Goal: Transaction & Acquisition: Purchase product/service

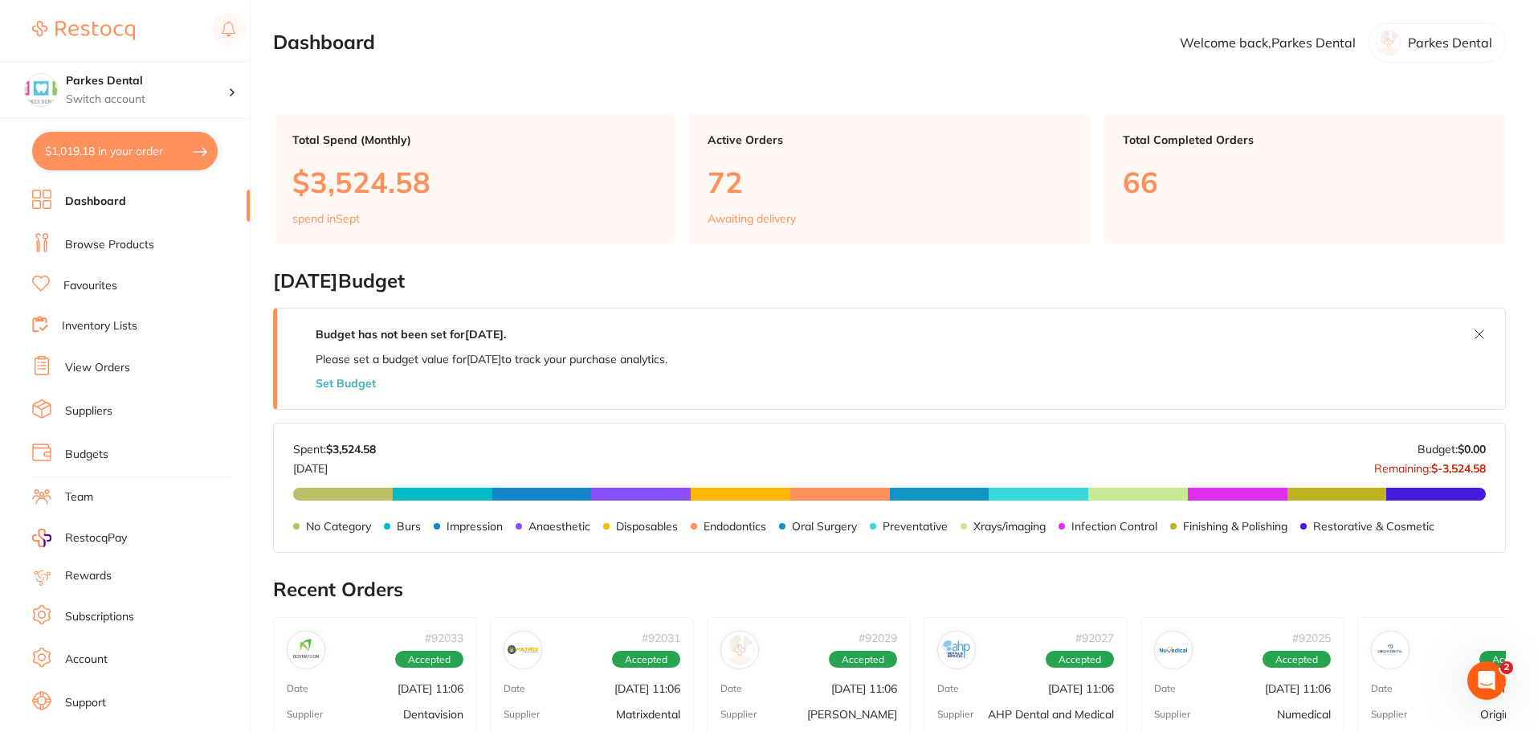
click at [106, 238] on link "Browse Products" at bounding box center [109, 245] width 89 height 16
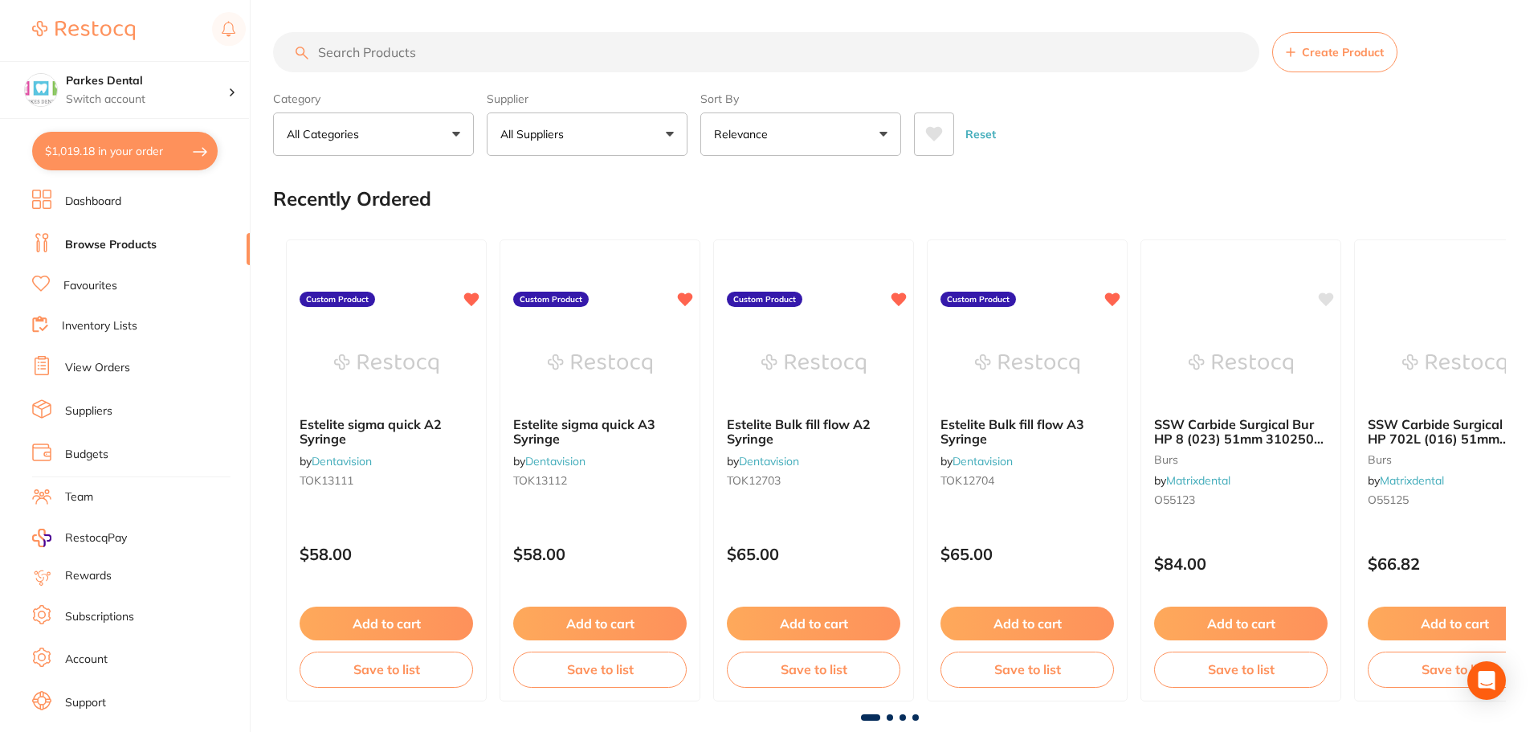
click at [369, 51] on input "search" at bounding box center [766, 52] width 987 height 40
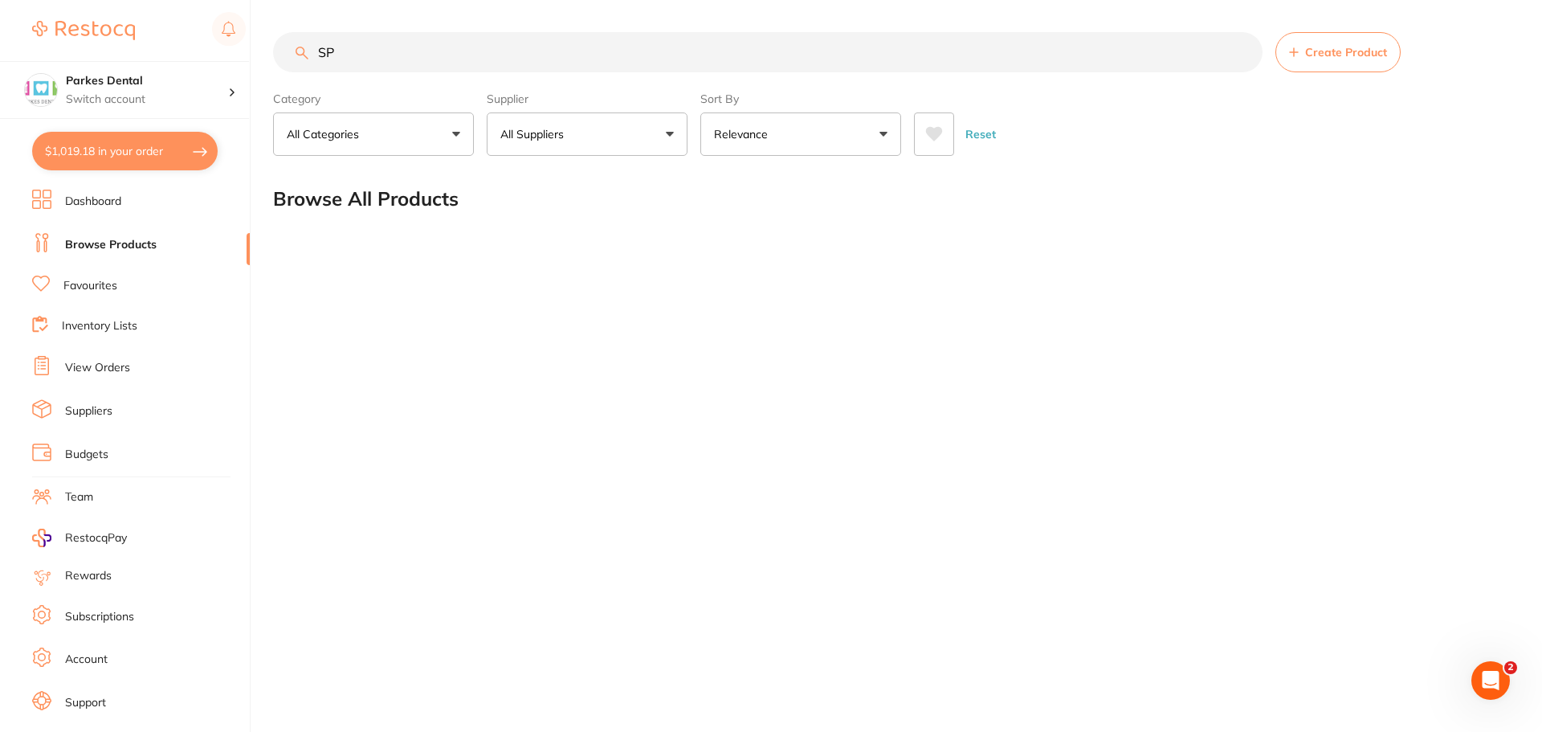
type input "S"
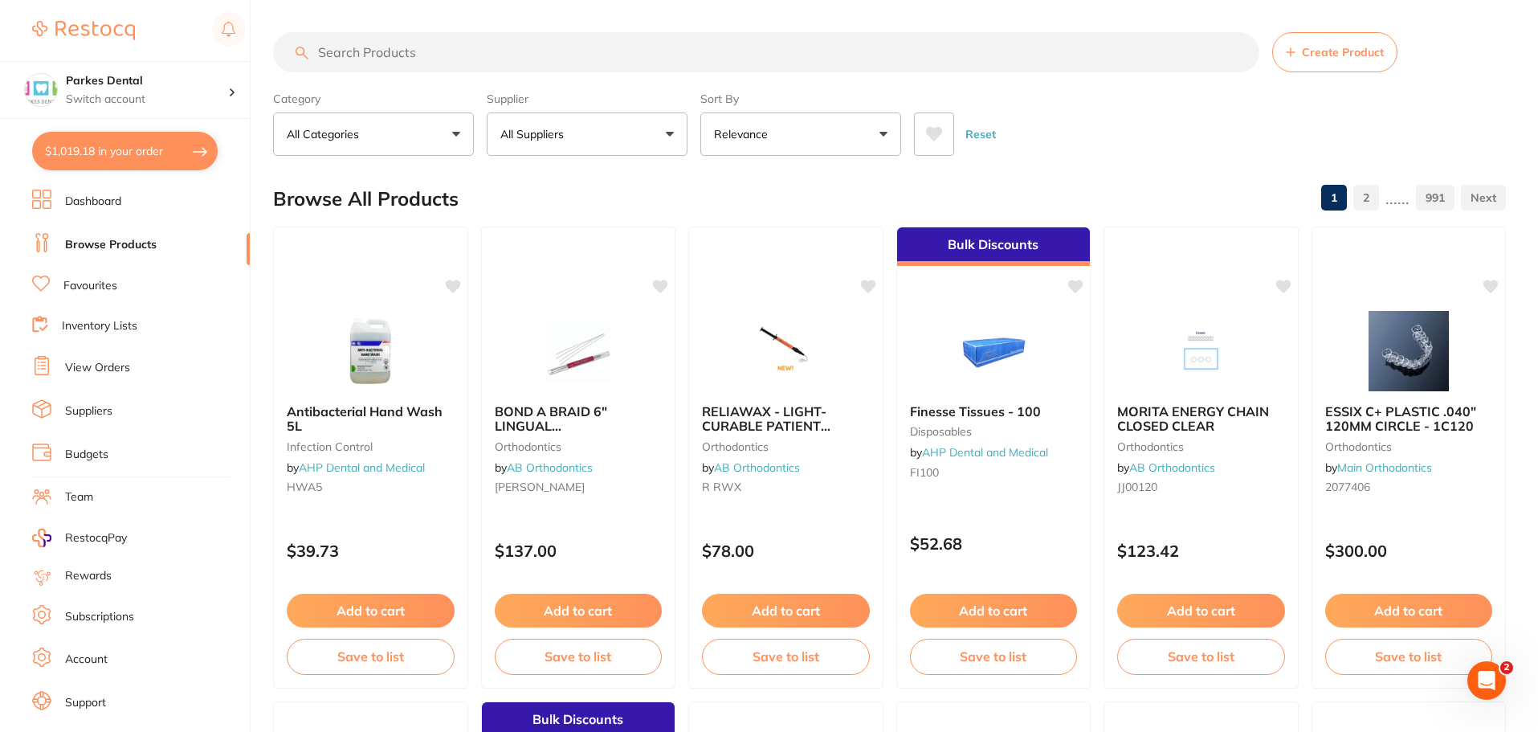
click at [104, 283] on link "Favourites" at bounding box center [90, 286] width 54 height 16
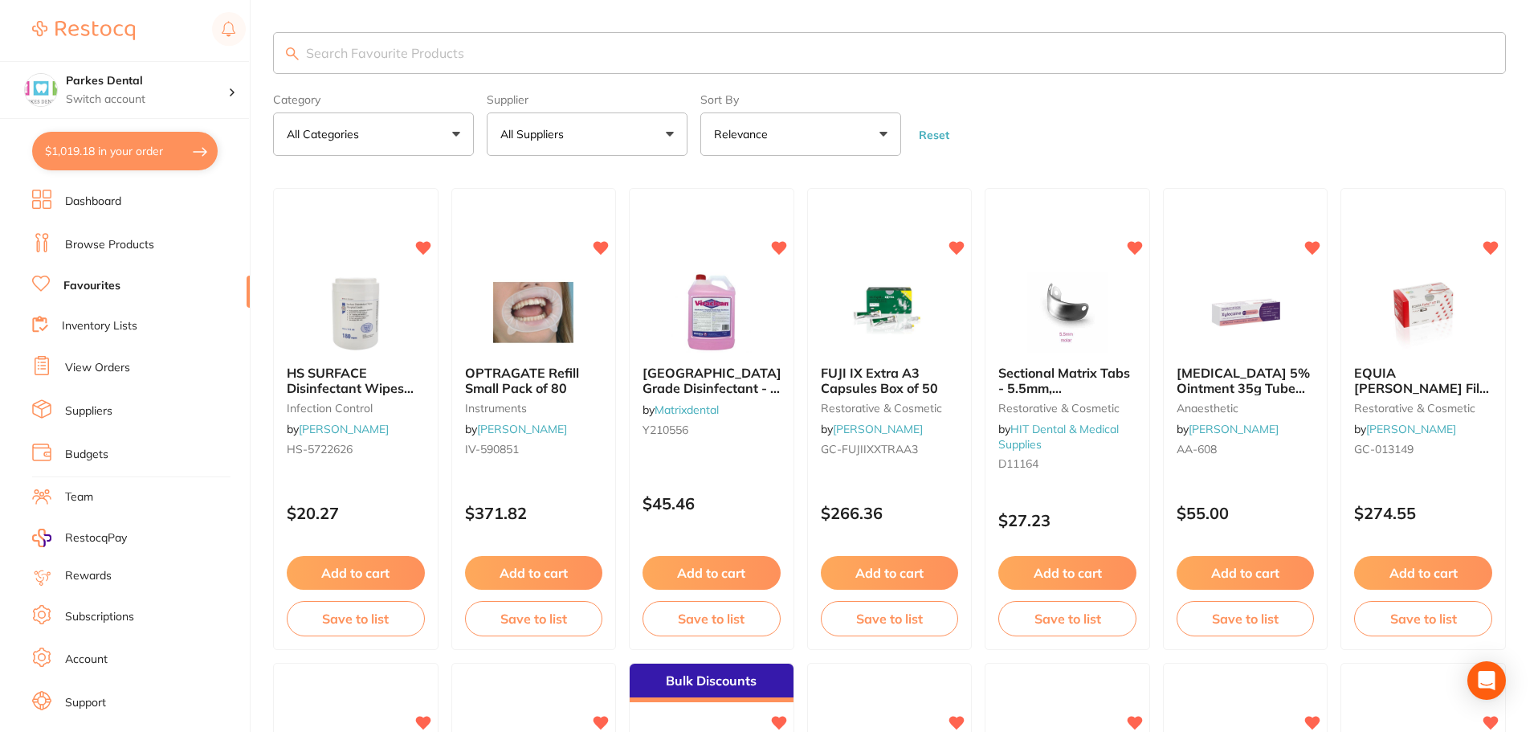
click at [355, 43] on input "search" at bounding box center [889, 53] width 1233 height 42
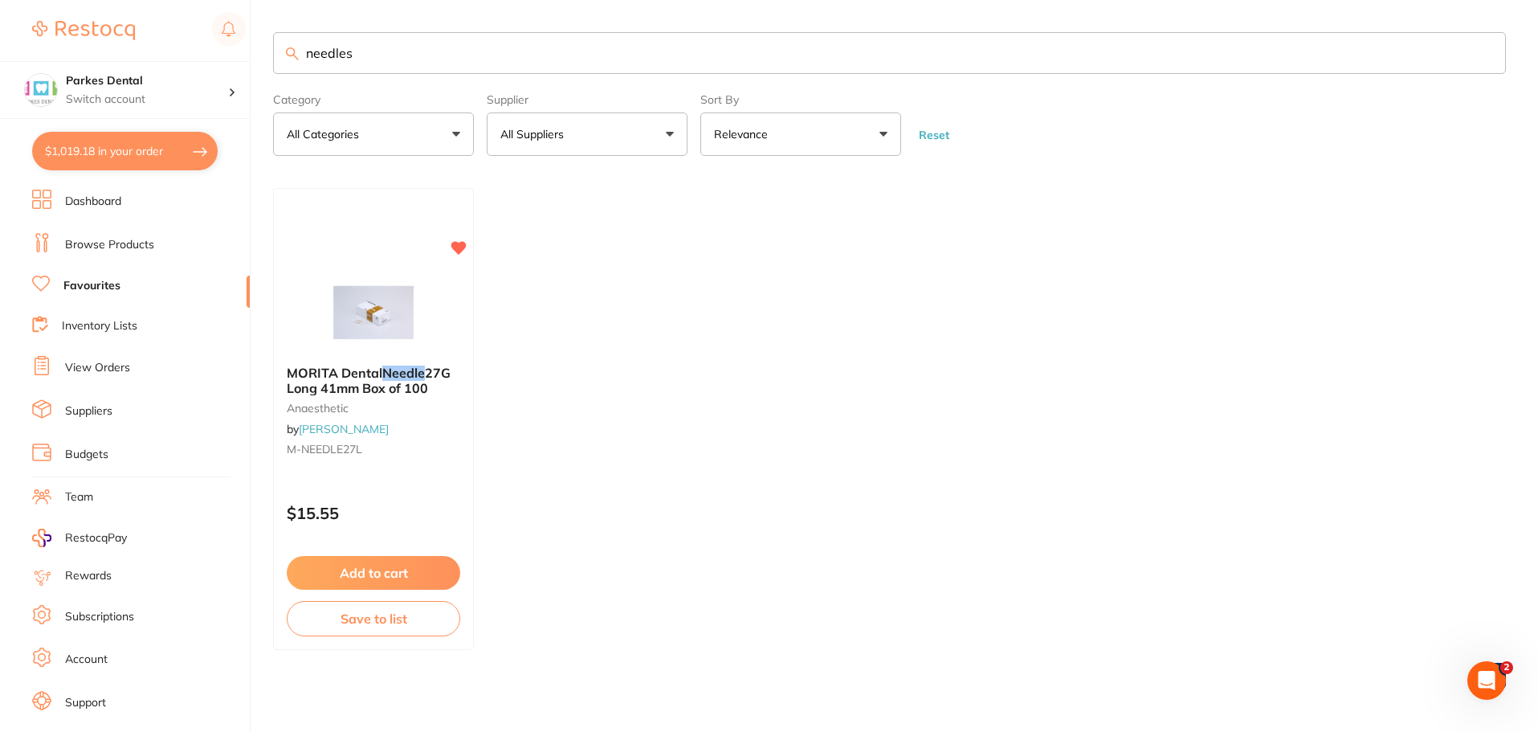
type input "needles"
click at [91, 250] on link "Browse Products" at bounding box center [109, 245] width 89 height 16
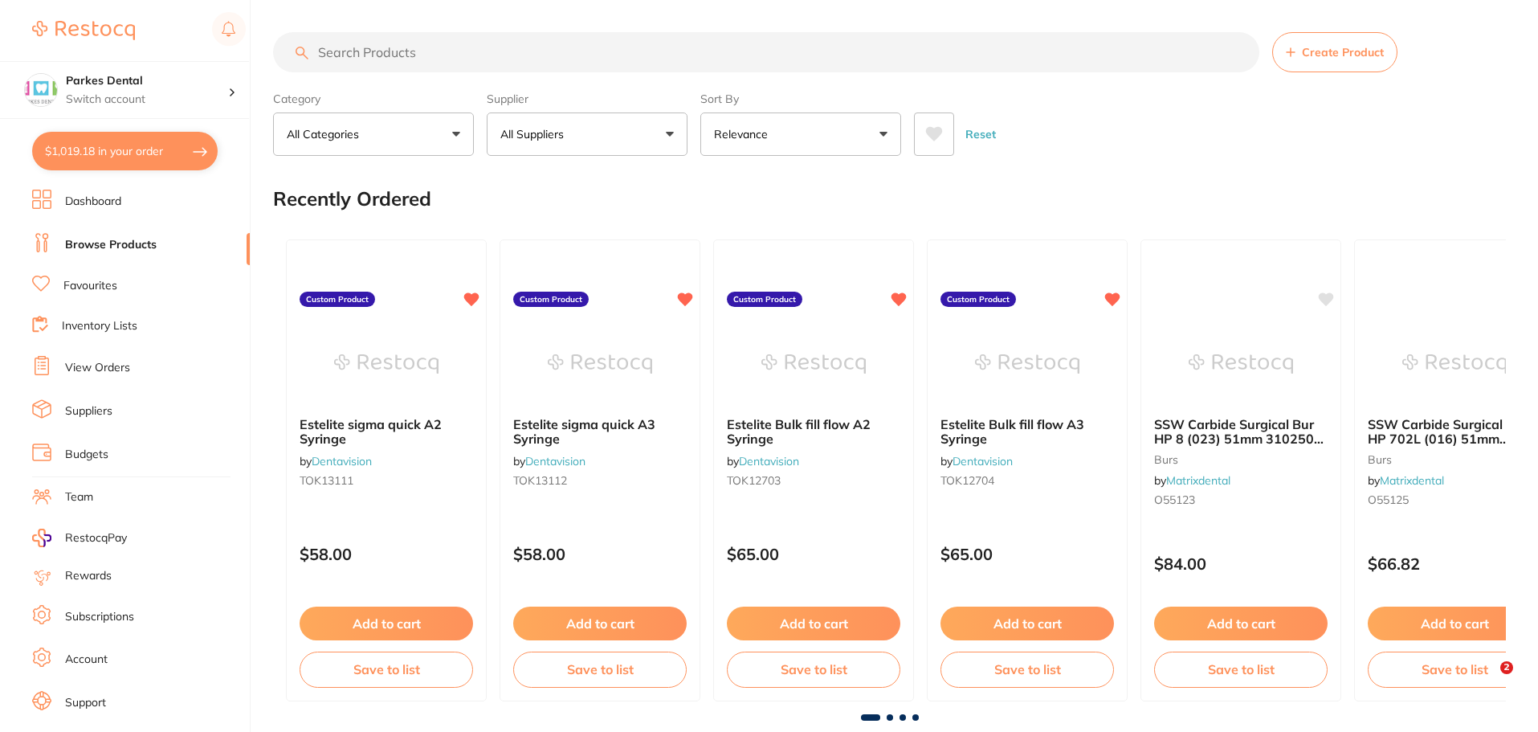
click at [432, 51] on input "search" at bounding box center [766, 52] width 987 height 40
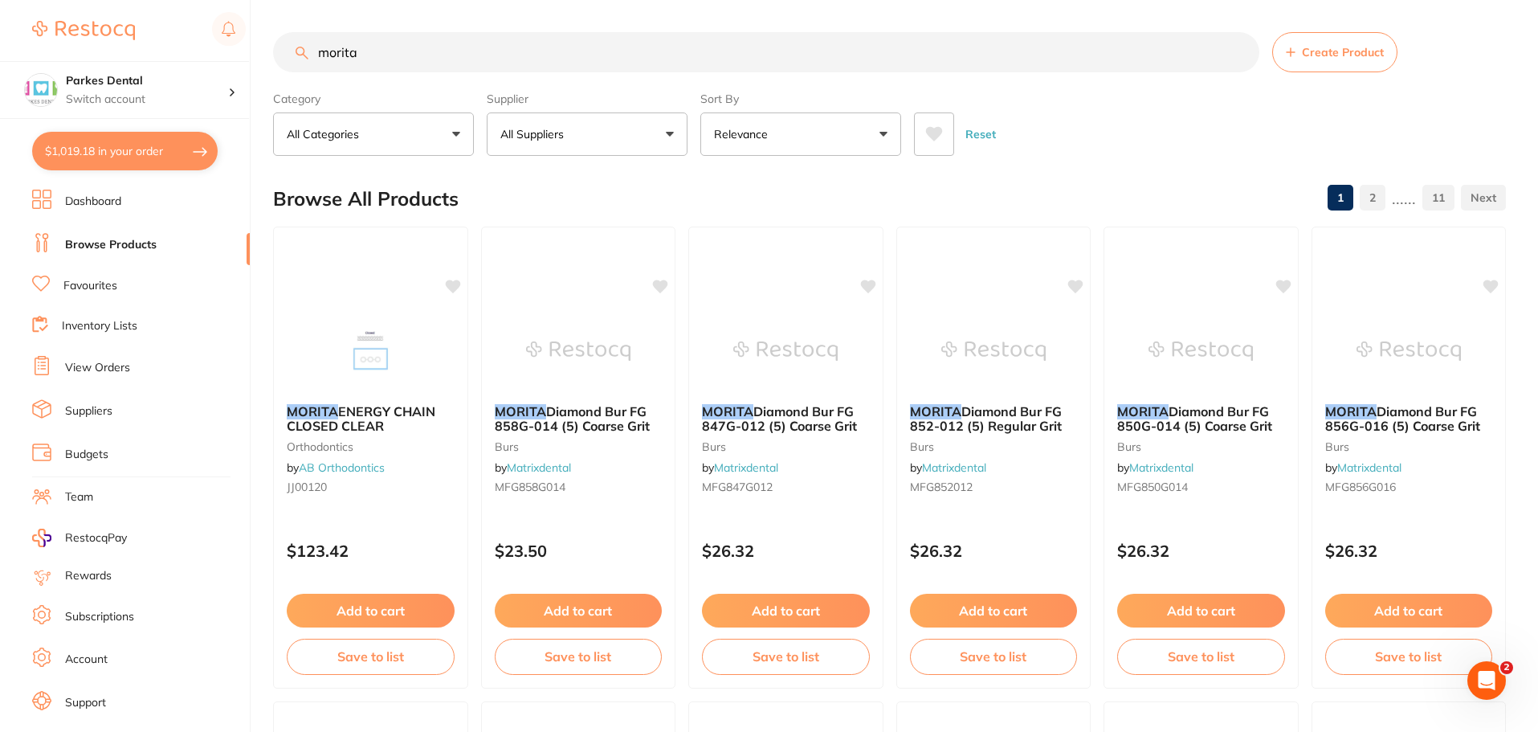
click at [375, 52] on input "morita" at bounding box center [766, 52] width 987 height 40
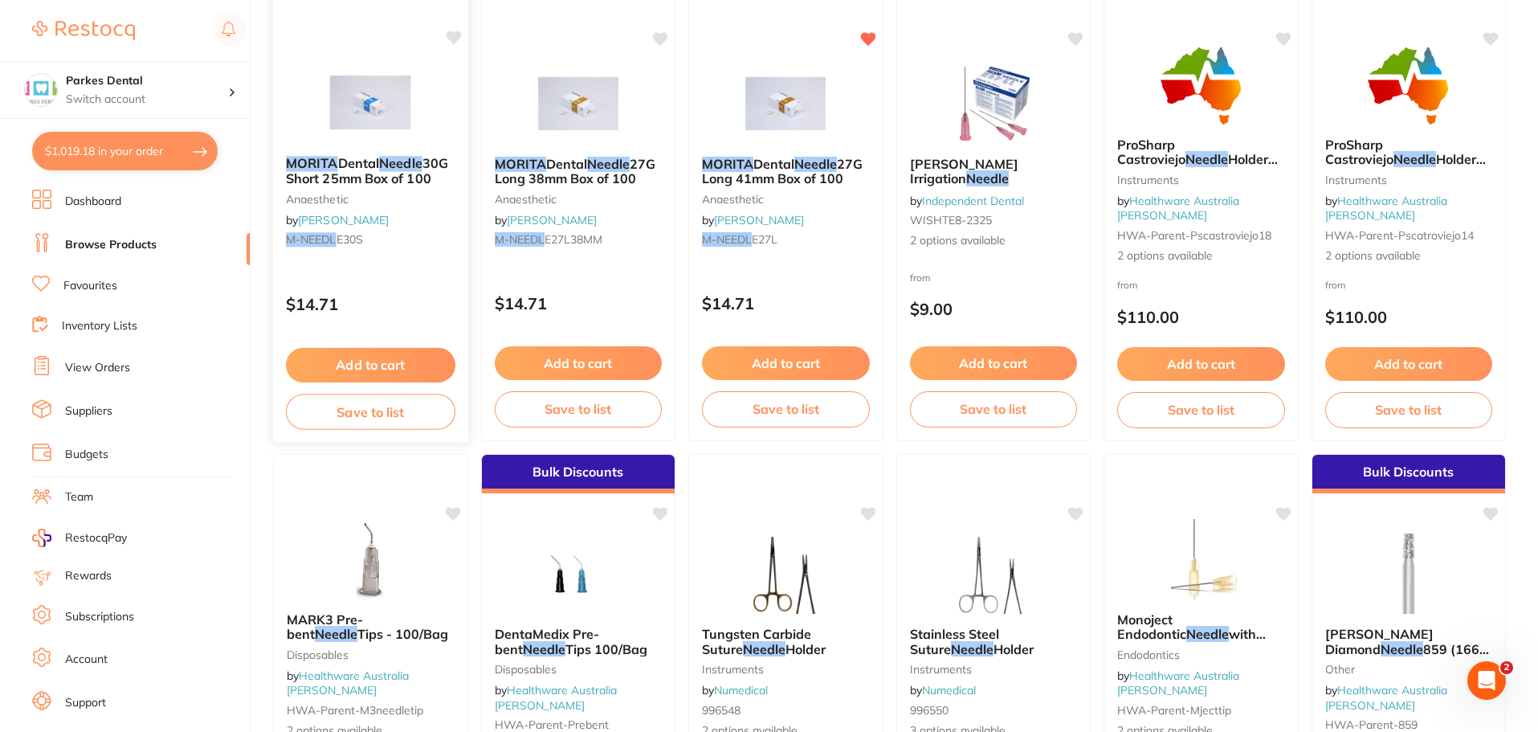
scroll to position [241, 0]
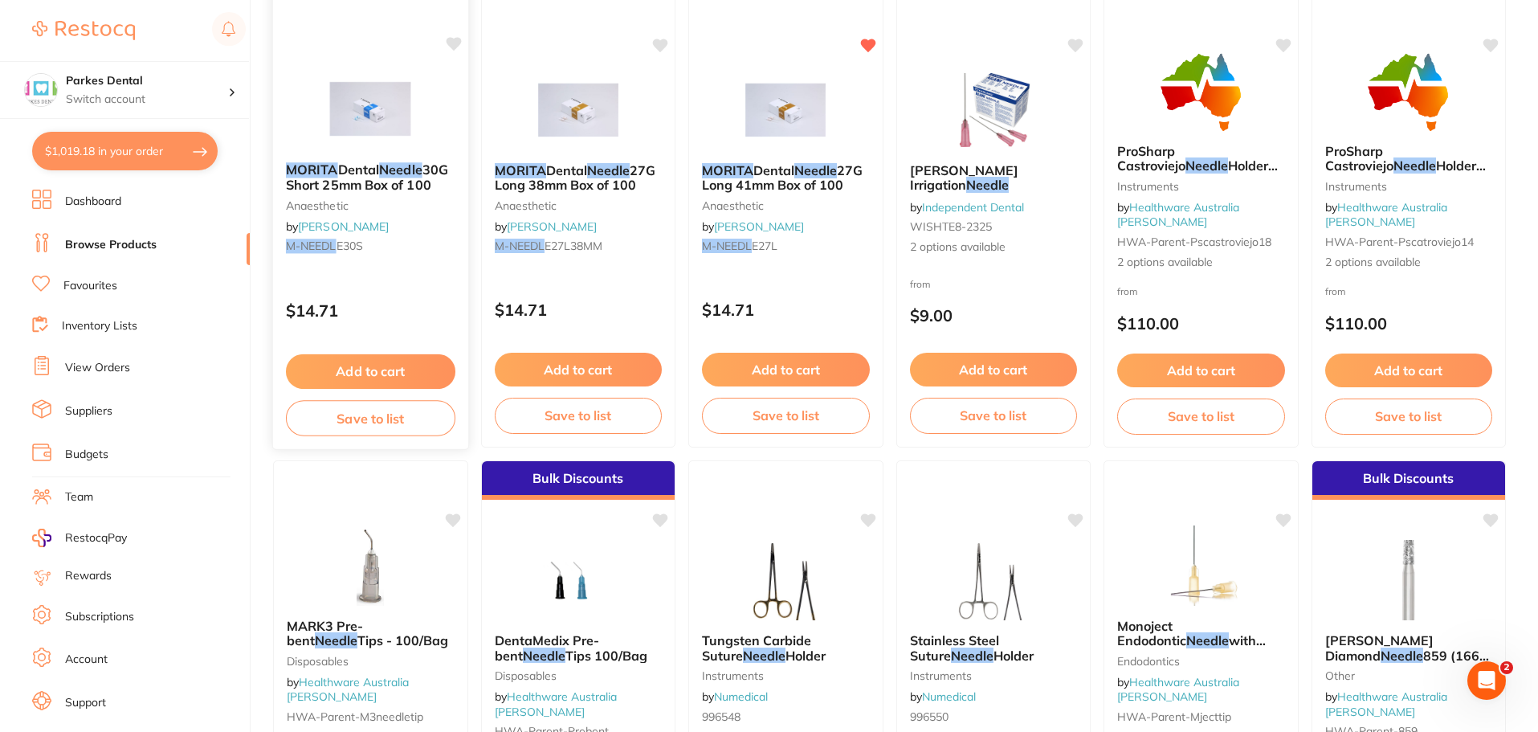
type input "morita needle"
click at [382, 374] on button "Add to cart" at bounding box center [371, 371] width 170 height 35
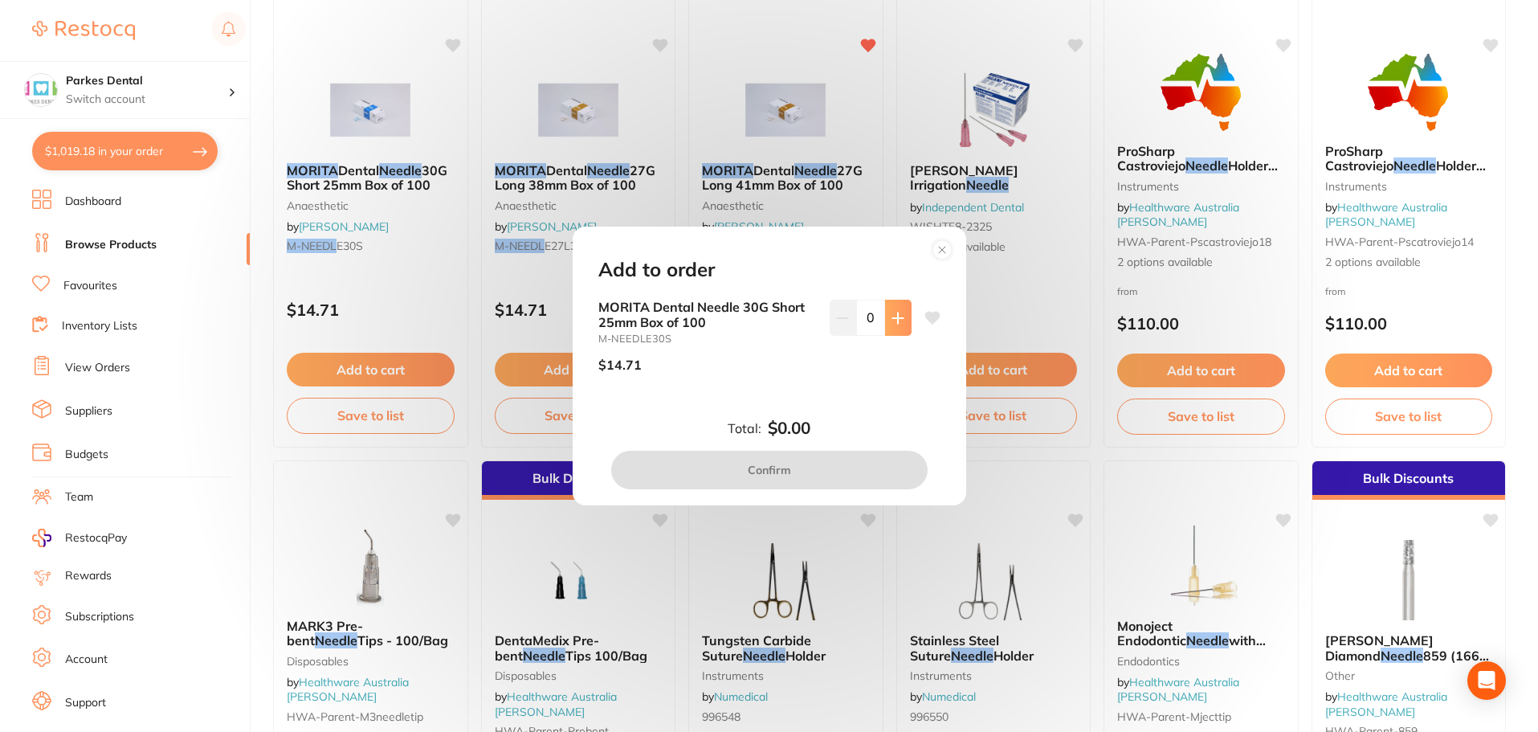
click at [898, 318] on icon at bounding box center [898, 318] width 10 height 10
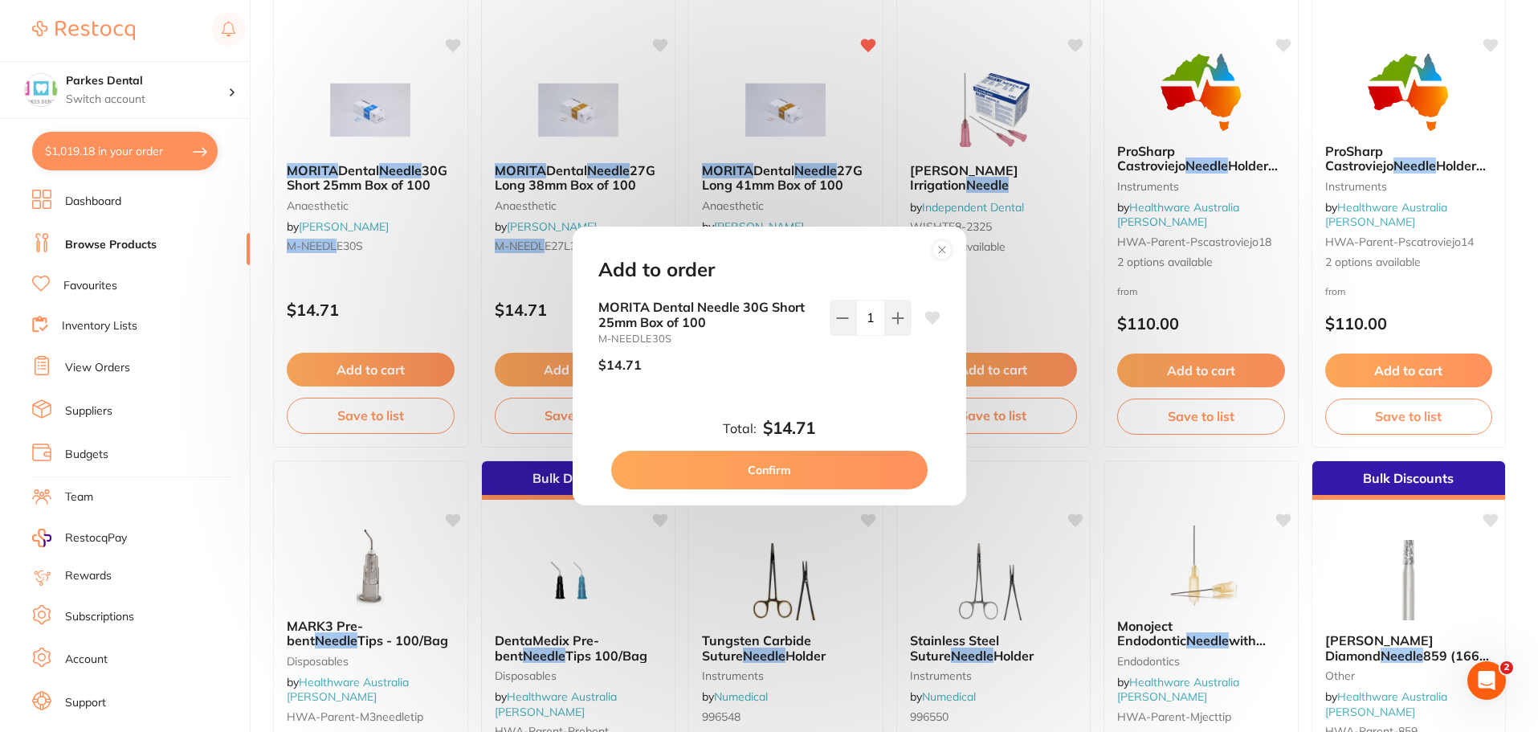
scroll to position [0, 0]
click at [892, 321] on icon at bounding box center [898, 318] width 13 height 13
type input "2"
click at [814, 453] on button "Confirm" at bounding box center [769, 470] width 317 height 39
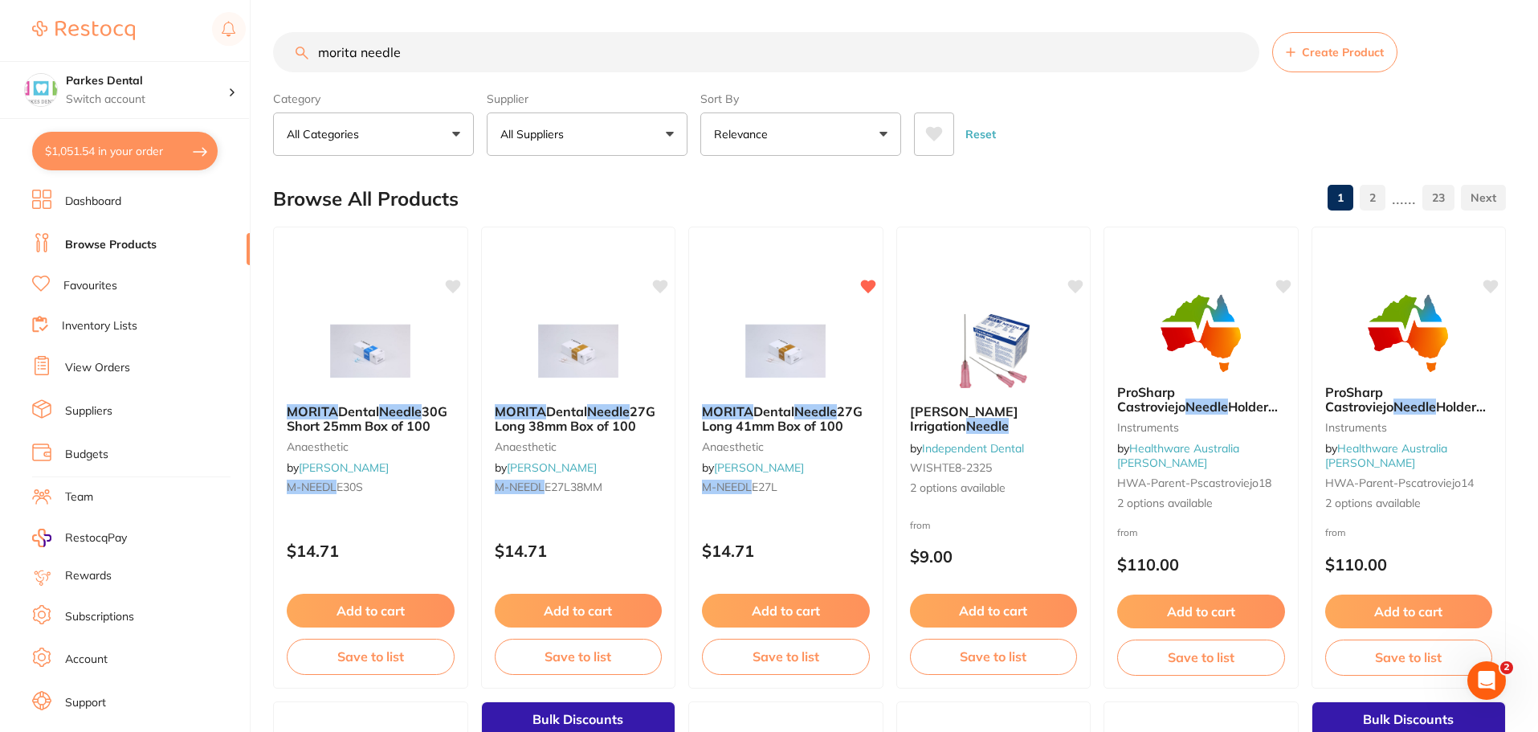
drag, startPoint x: 354, startPoint y: 55, endPoint x: 308, endPoint y: 55, distance: 45.8
click at [308, 55] on input "morita needle" at bounding box center [766, 52] width 987 height 40
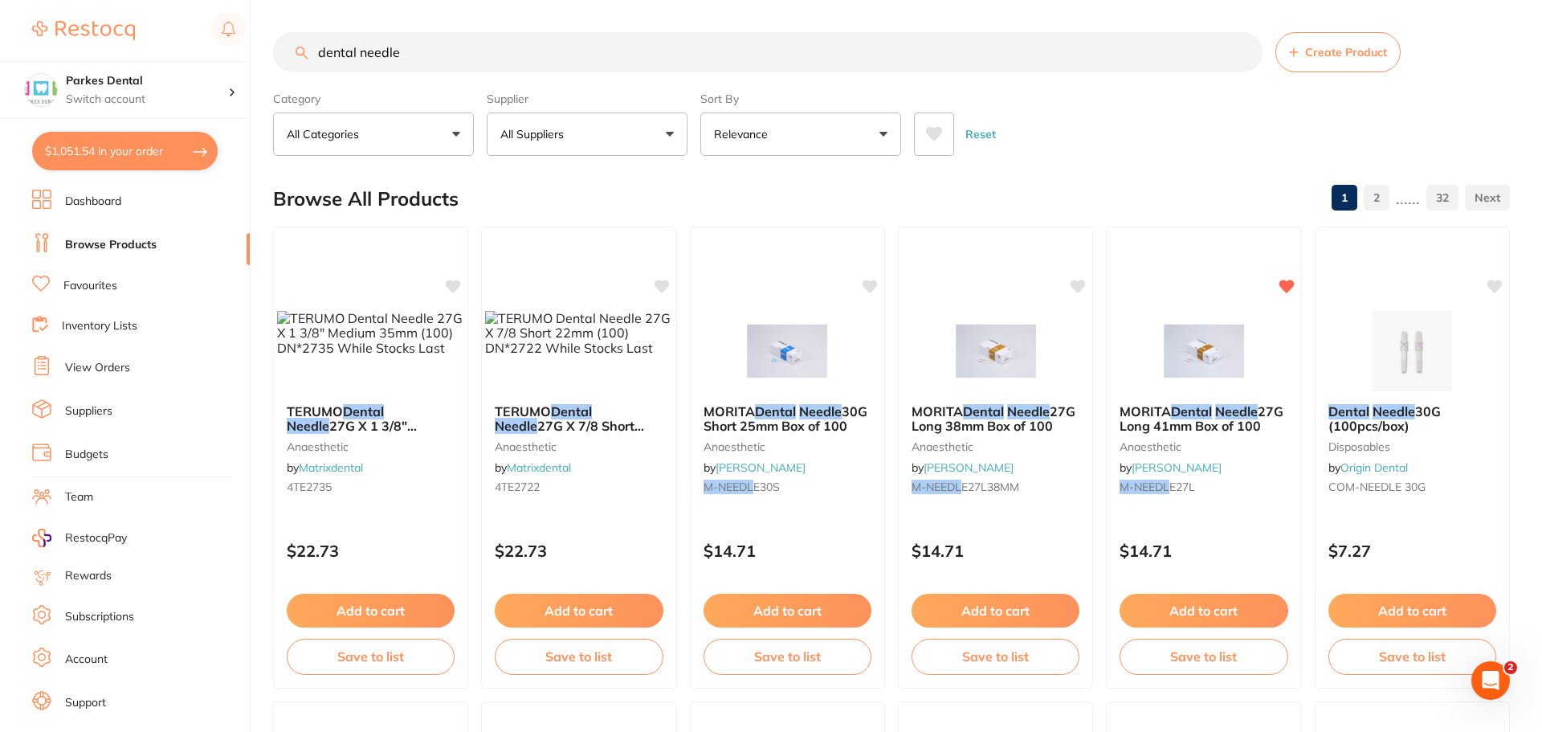
click at [423, 47] on input "dental needle" at bounding box center [768, 52] width 990 height 40
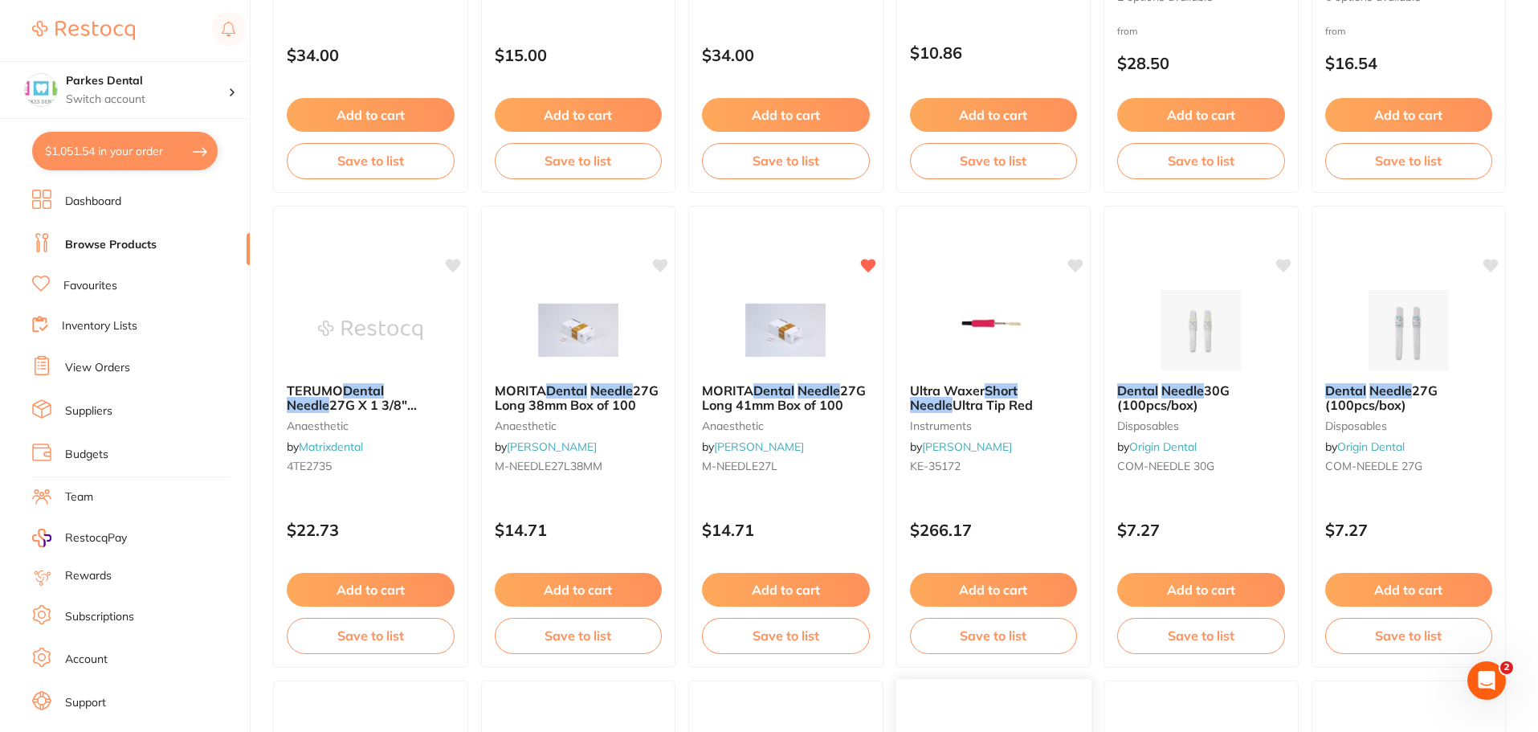
scroll to position [964, 0]
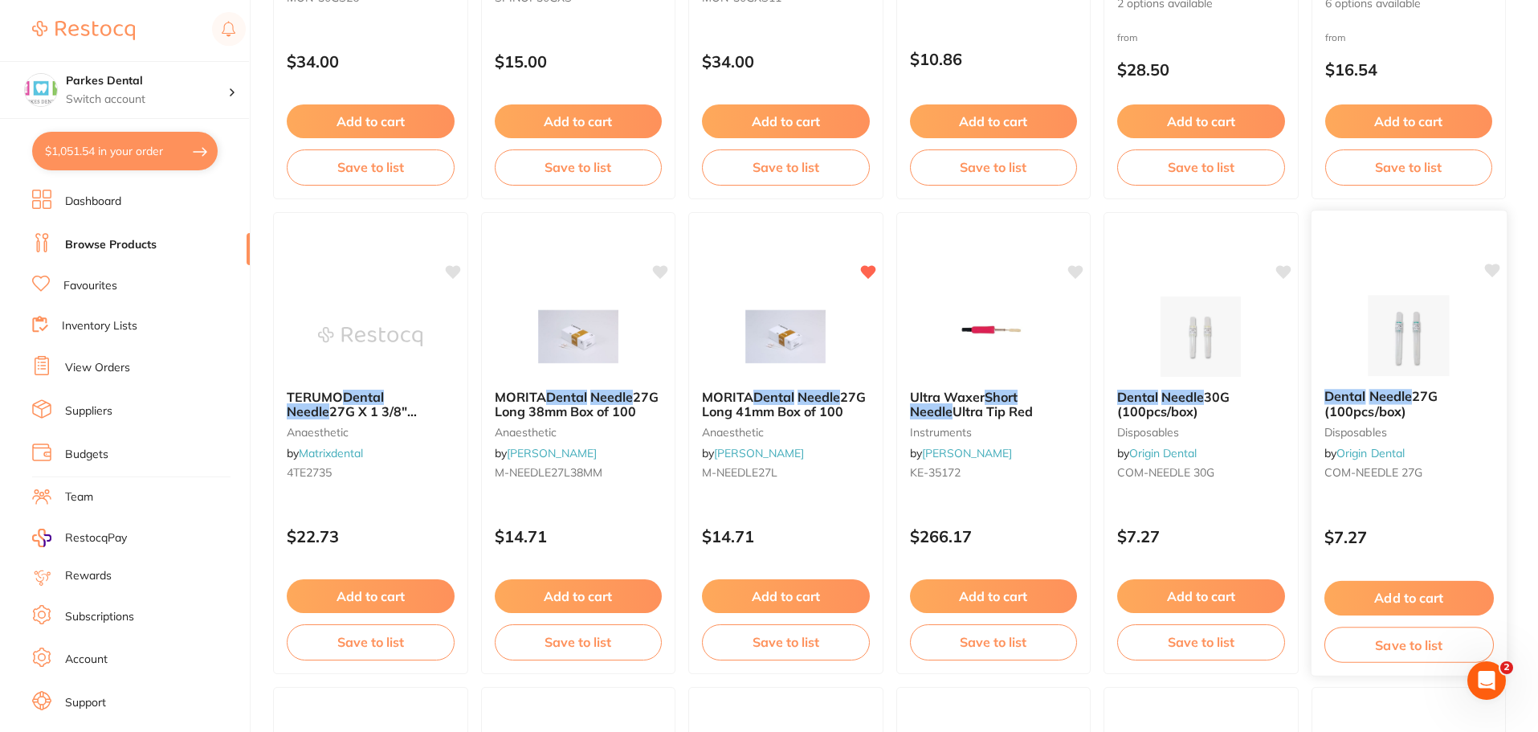
type input "dental needle short"
click at [1344, 413] on span "27G (100pcs/box)" at bounding box center [1380, 403] width 113 height 31
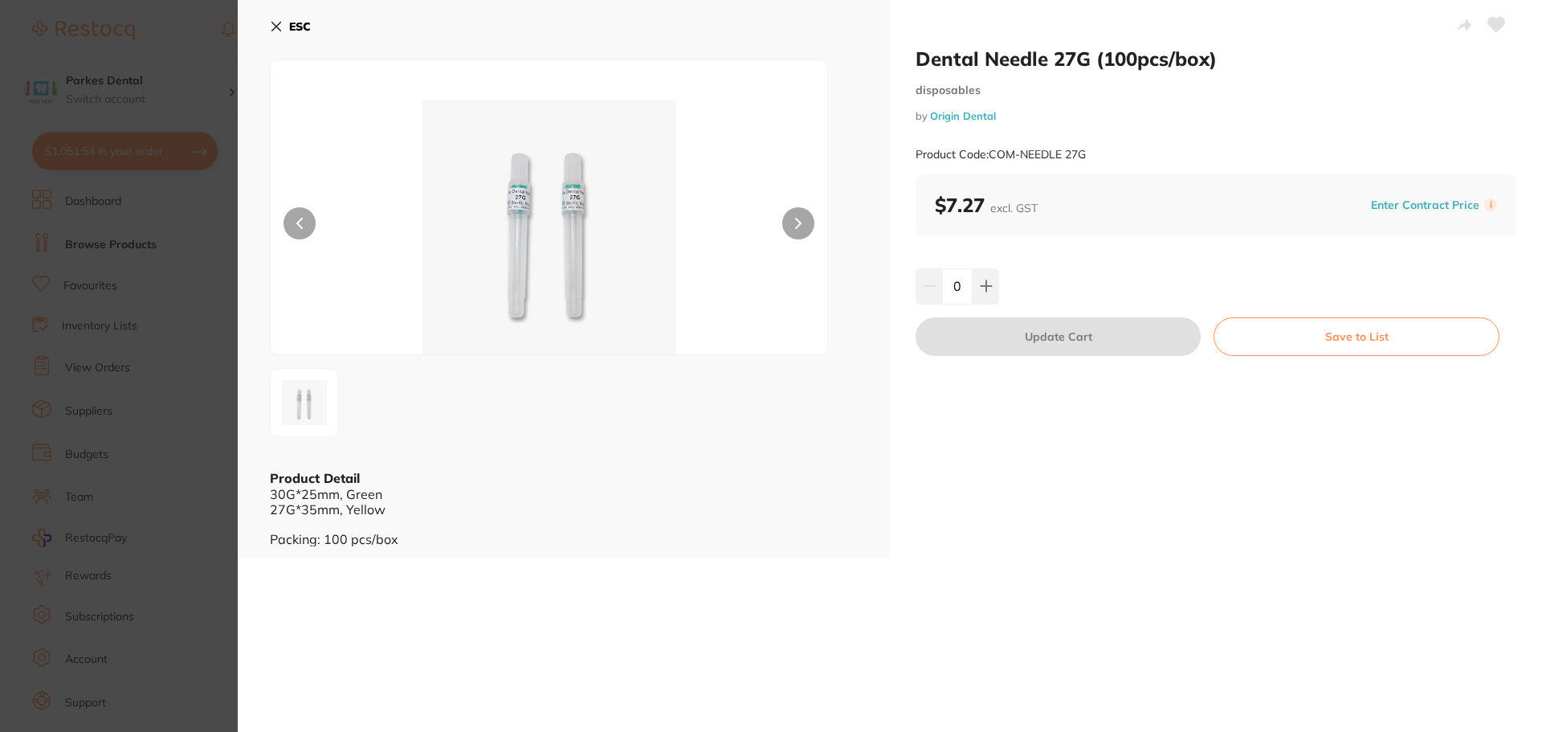
click at [280, 22] on icon at bounding box center [276, 26] width 13 height 13
